Goal: Information Seeking & Learning: Check status

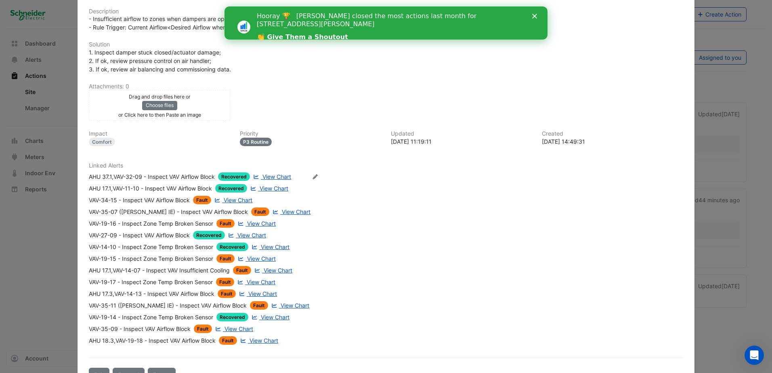
scroll to position [160, 0]
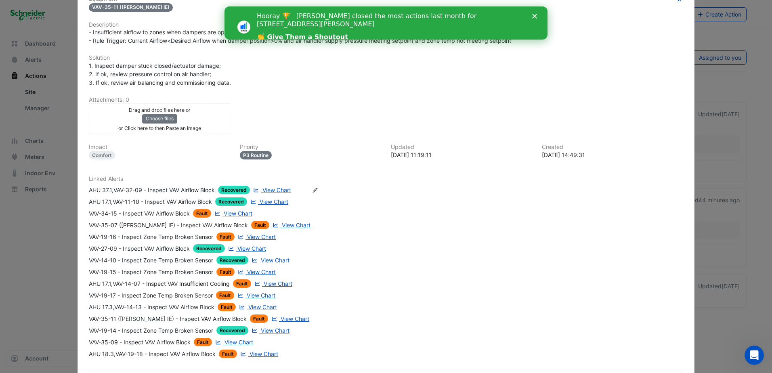
click at [536, 18] on polygon "Close" at bounding box center [534, 16] width 5 height 5
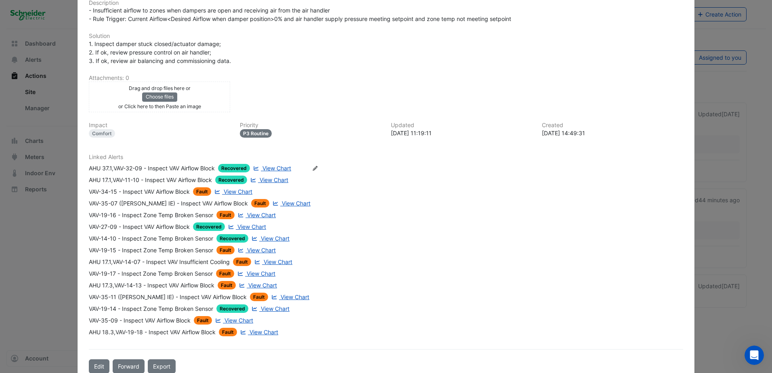
scroll to position [183, 0]
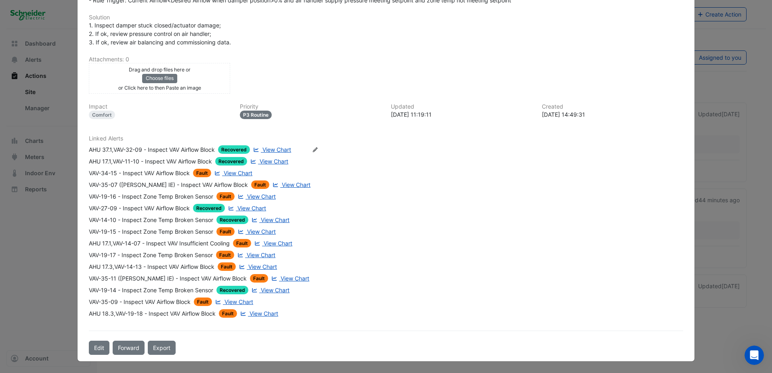
click at [224, 229] on span "Fault" at bounding box center [225, 231] width 18 height 8
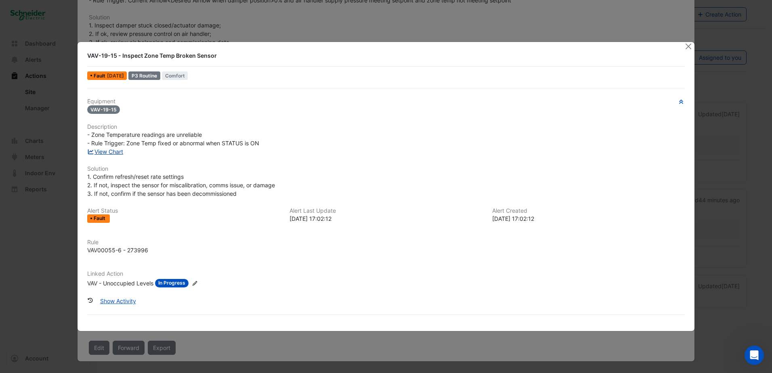
click at [112, 153] on link "View Chart" at bounding box center [105, 151] width 36 height 7
click at [685, 44] on button "Close" at bounding box center [688, 46] width 8 height 8
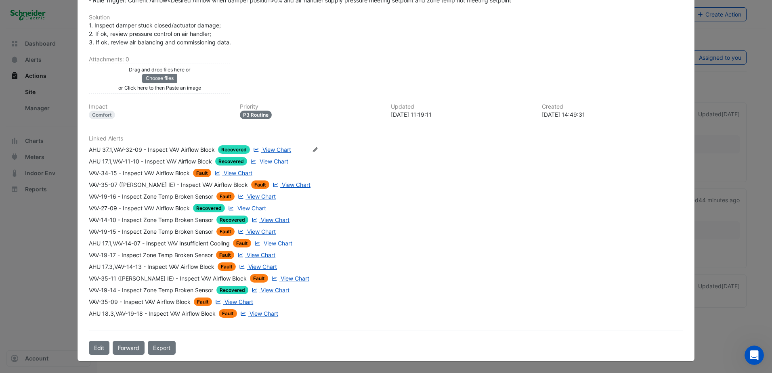
click at [199, 171] on span "Fault" at bounding box center [202, 173] width 18 height 8
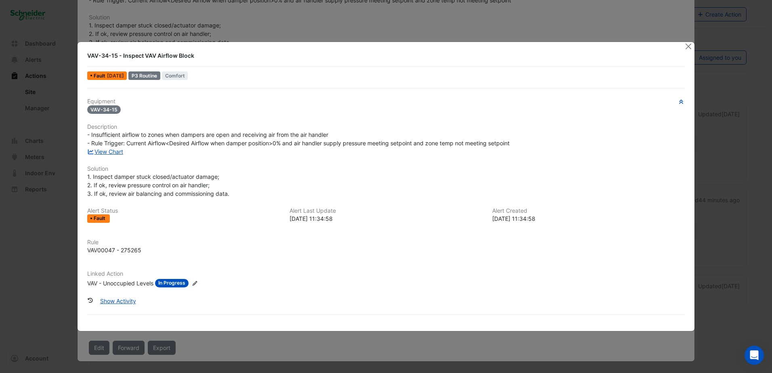
click at [124, 76] on span "[DATE]" at bounding box center [115, 76] width 17 height 6
click at [111, 147] on div "View Chart" at bounding box center [385, 151] width 607 height 8
click at [113, 151] on link "View Chart" at bounding box center [105, 151] width 36 height 7
click at [695, 46] on ngb-modal-window "VAV-34-15 - Inspect VAV Airflow Block Fault [DATE] P3 Routine [GEOGRAPHIC_DATA]…" at bounding box center [386, 186] width 772 height 373
click at [687, 44] on button "Close" at bounding box center [688, 46] width 8 height 8
